Goal: Task Accomplishment & Management: Use online tool/utility

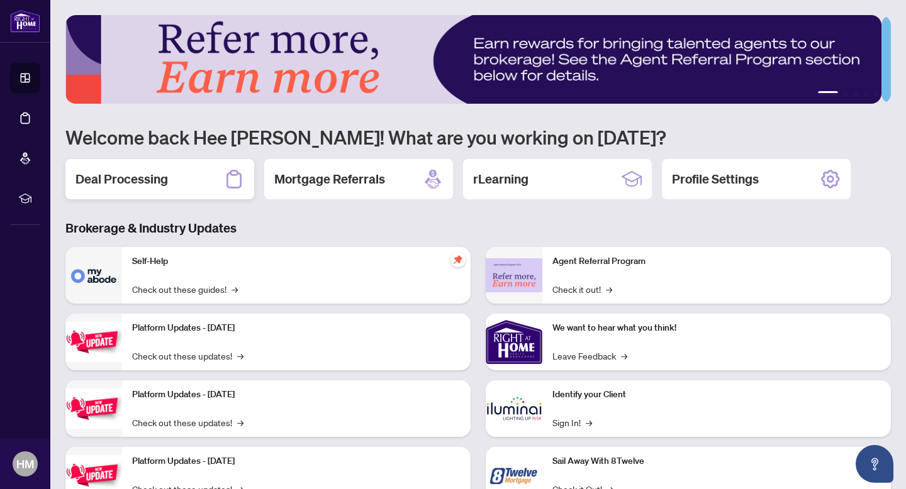
click at [157, 178] on h2 "Deal Processing" at bounding box center [121, 179] width 92 height 18
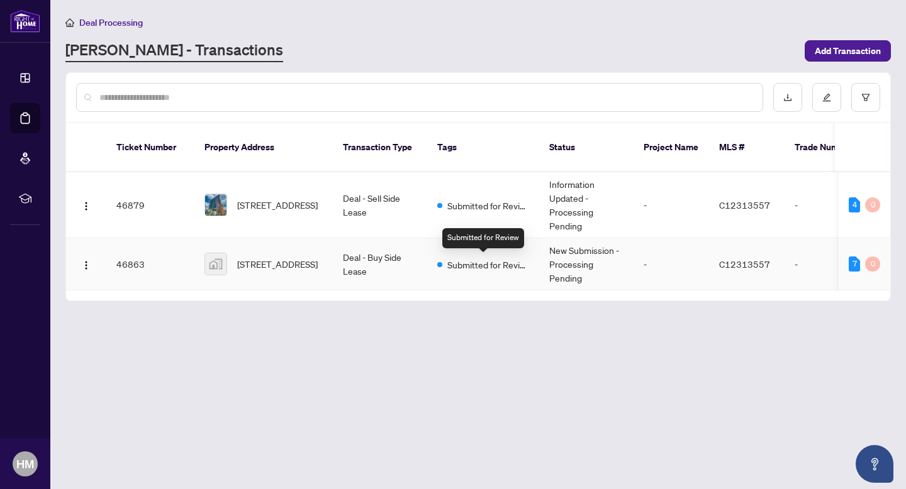
click at [457, 262] on span "Submitted for Review" at bounding box center [488, 265] width 82 height 14
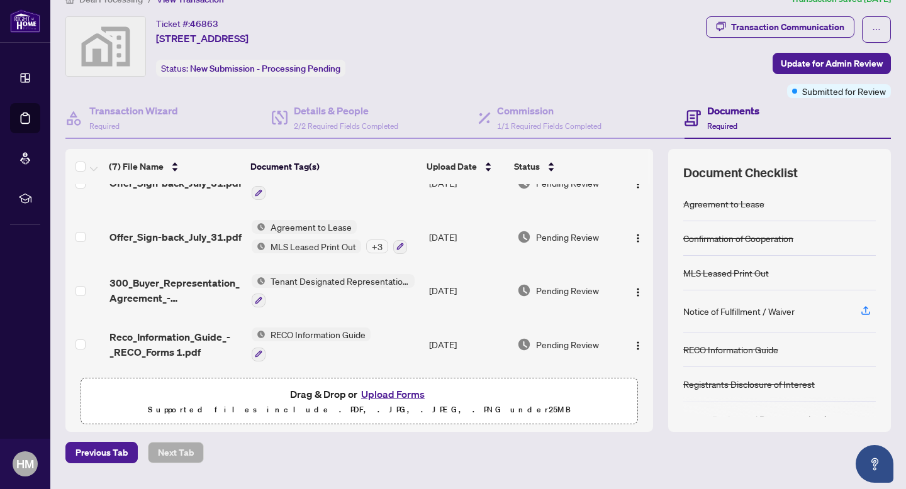
scroll to position [192, 0]
click at [812, 64] on span "Update for Admin Review" at bounding box center [832, 63] width 102 height 20
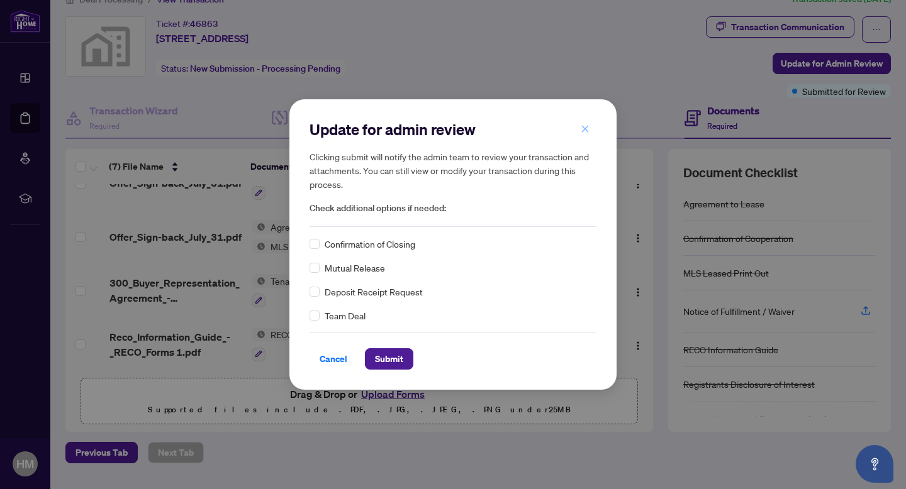
click at [589, 128] on icon "close" at bounding box center [585, 129] width 9 height 9
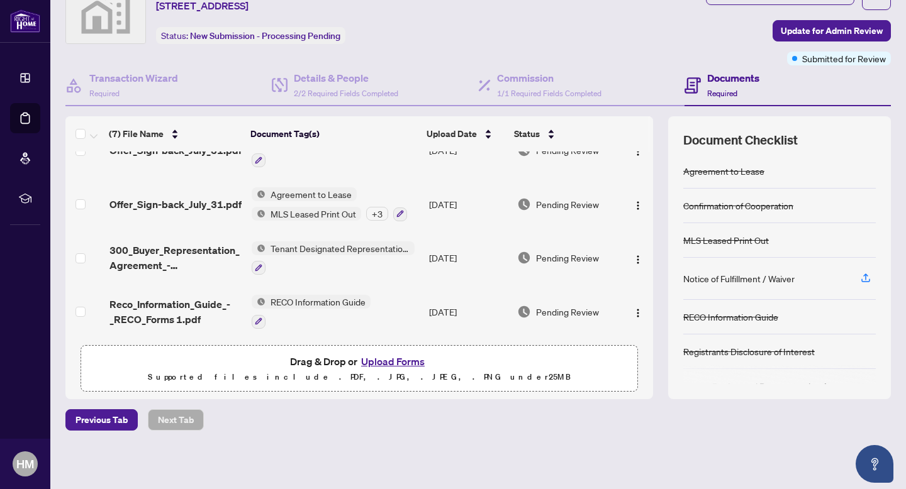
scroll to position [0, 0]
